Goal: Use online tool/utility: Utilize a website feature to perform a specific function

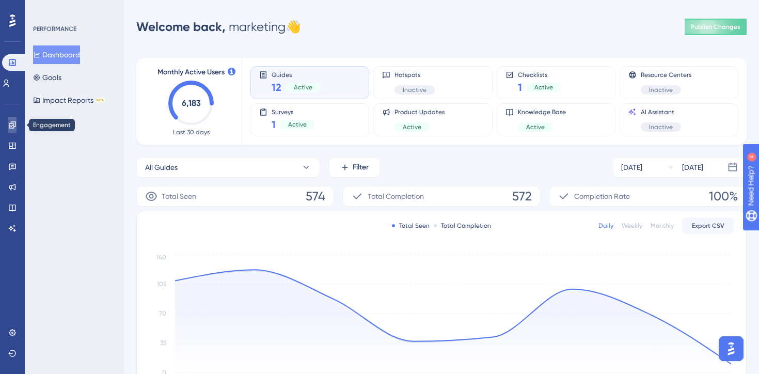
click at [15, 125] on icon at bounding box center [12, 124] width 7 height 7
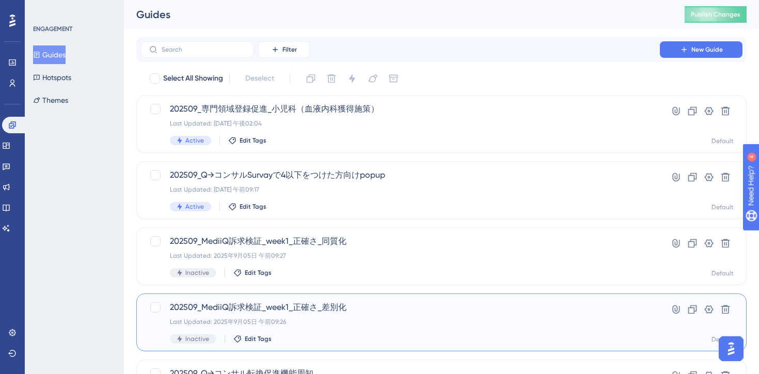
click at [437, 312] on span "202509_MediiQ訴求検証_week1_正確さ_差別化" at bounding box center [400, 307] width 460 height 12
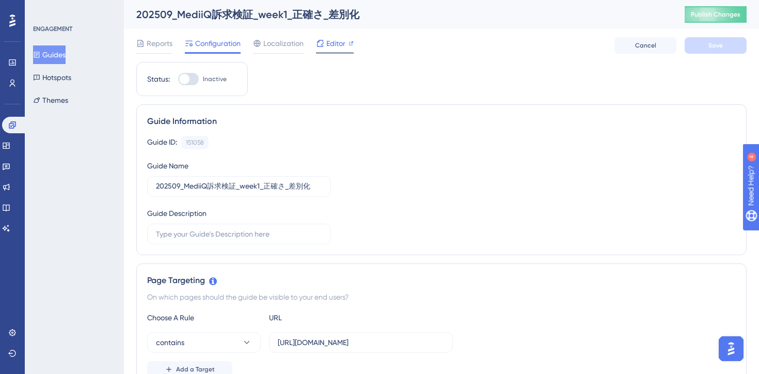
click at [340, 48] on span "Editor" at bounding box center [335, 43] width 19 height 12
